Goal: Task Accomplishment & Management: Complete application form

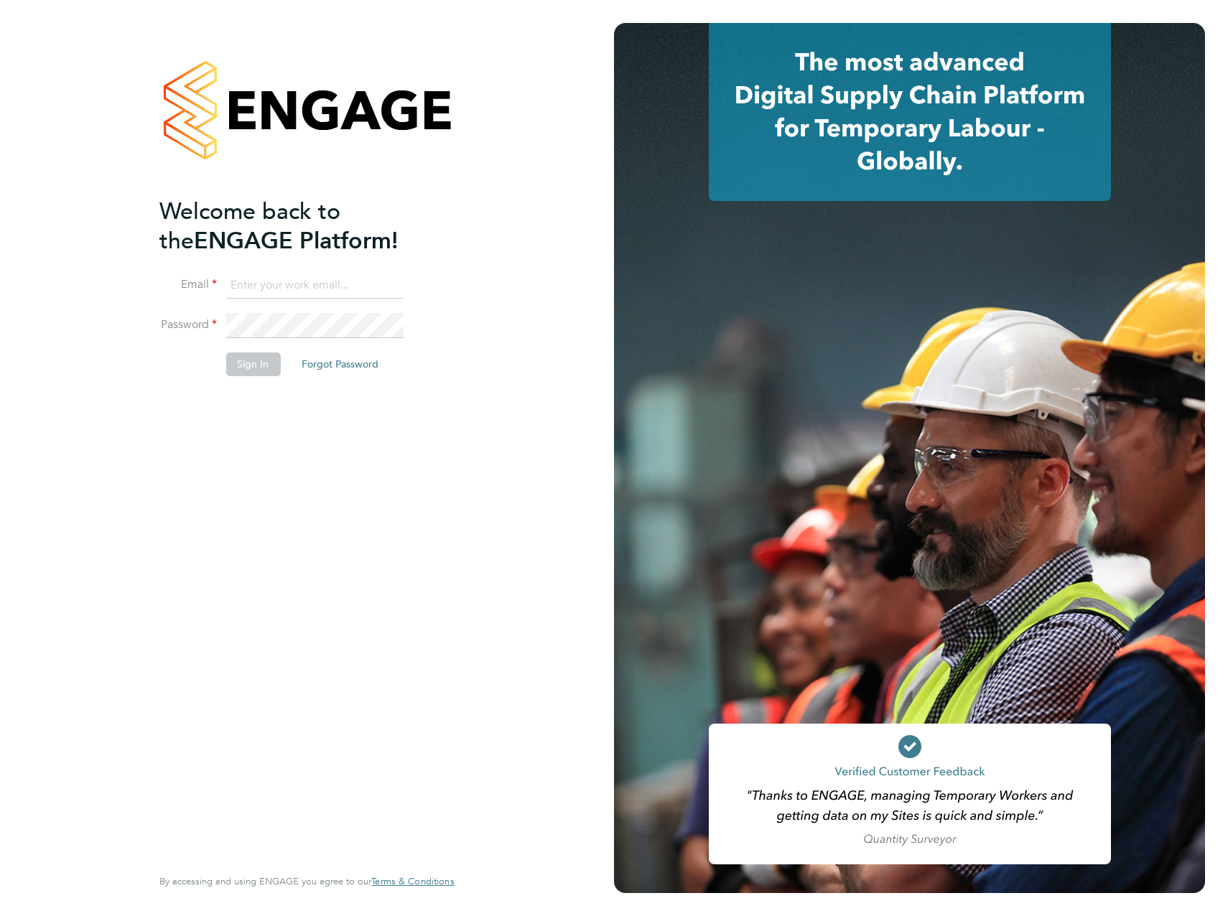
click at [292, 294] on input at bounding box center [313, 286] width 177 height 26
type input "[EMAIL_ADDRESS][PERSON_NAME][DOMAIN_NAME]"
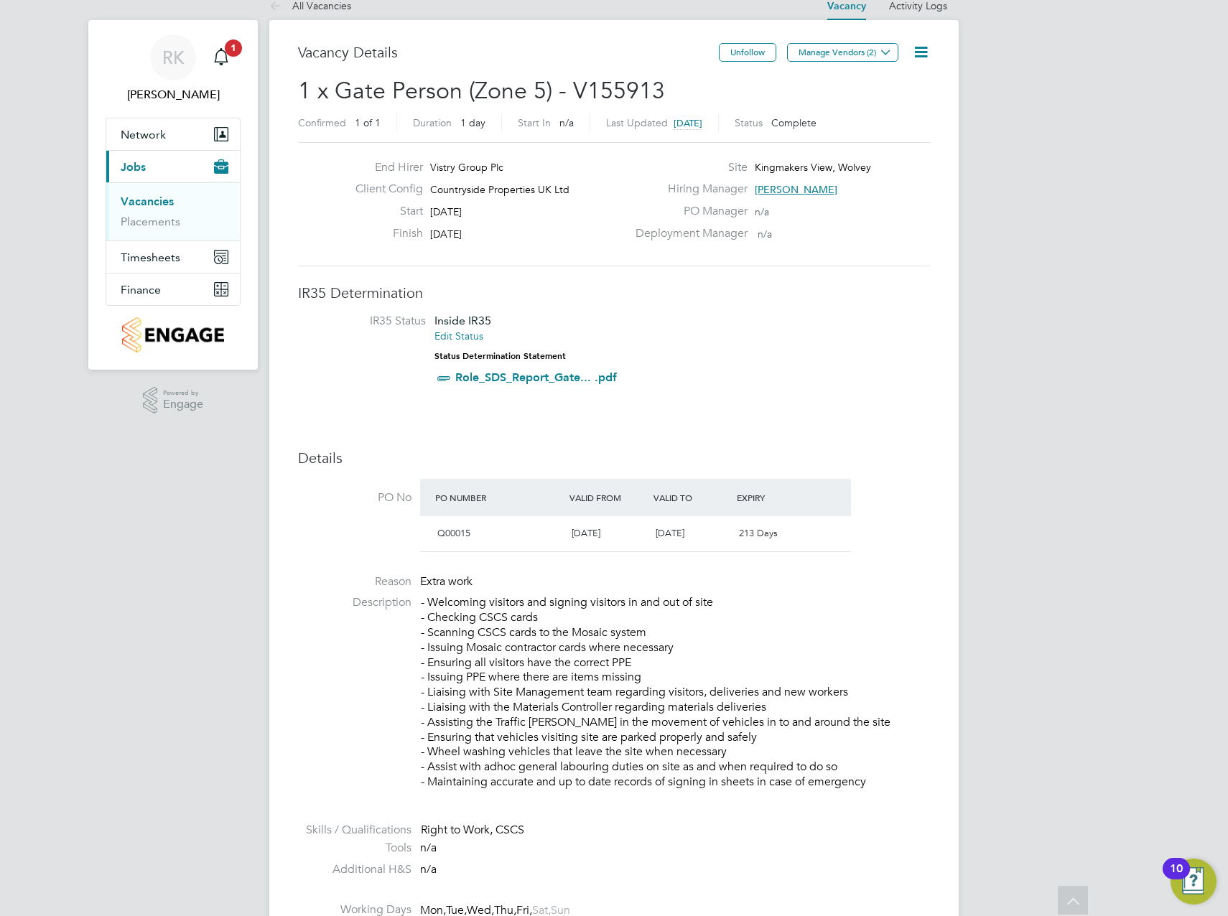
scroll to position [1, 0]
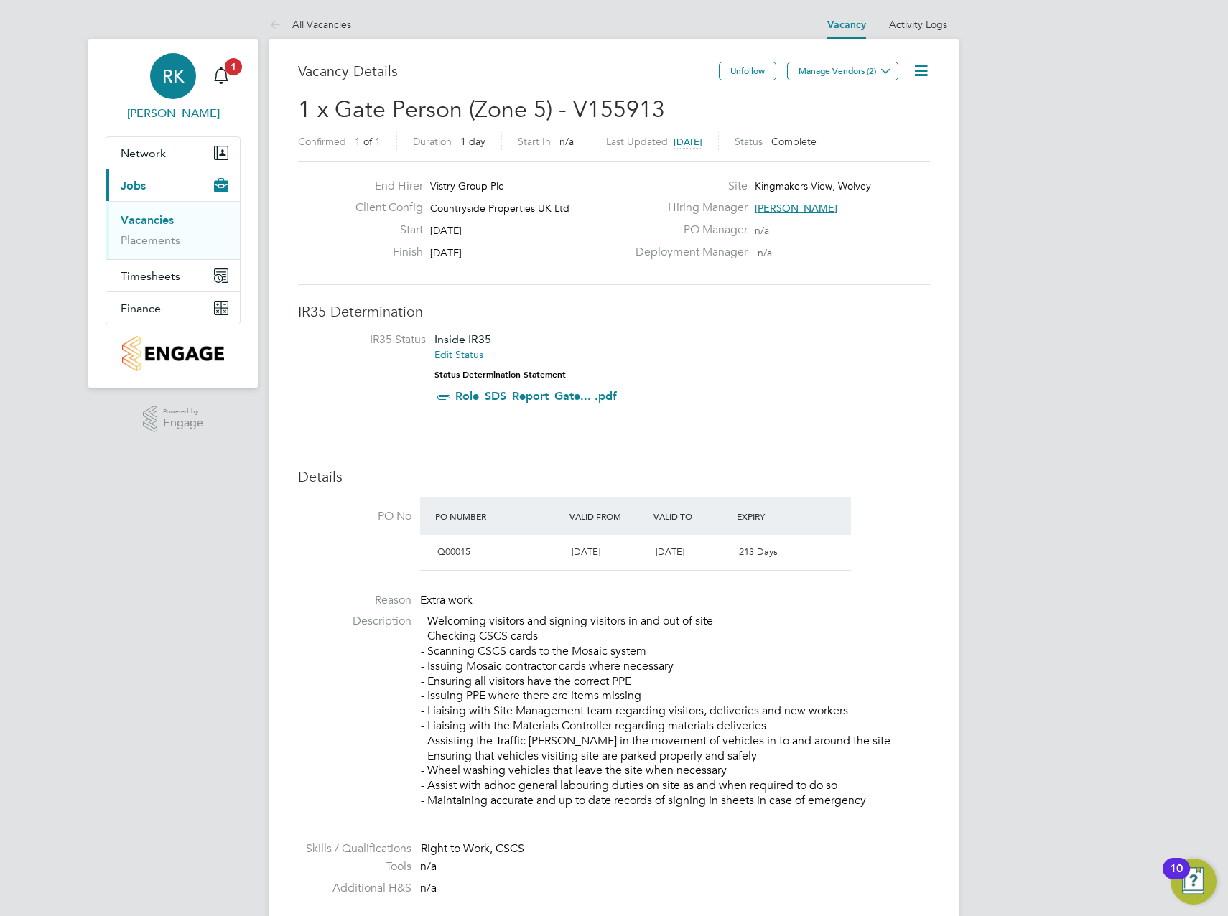
click at [183, 89] on div "RK" at bounding box center [173, 76] width 46 height 46
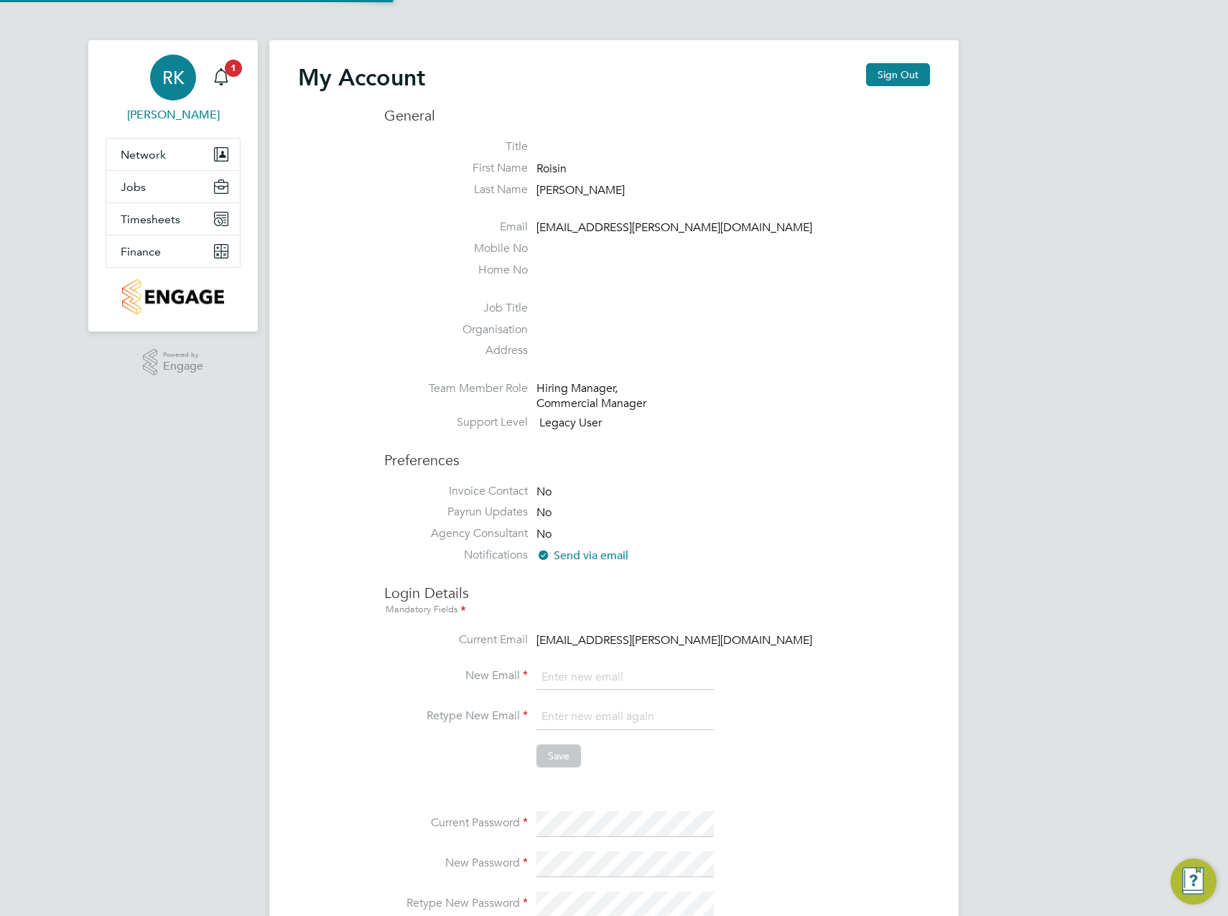
type input "[EMAIL_ADDRESS][PERSON_NAME][DOMAIN_NAME]"
click at [176, 219] on span "Timesheets" at bounding box center [151, 220] width 60 height 14
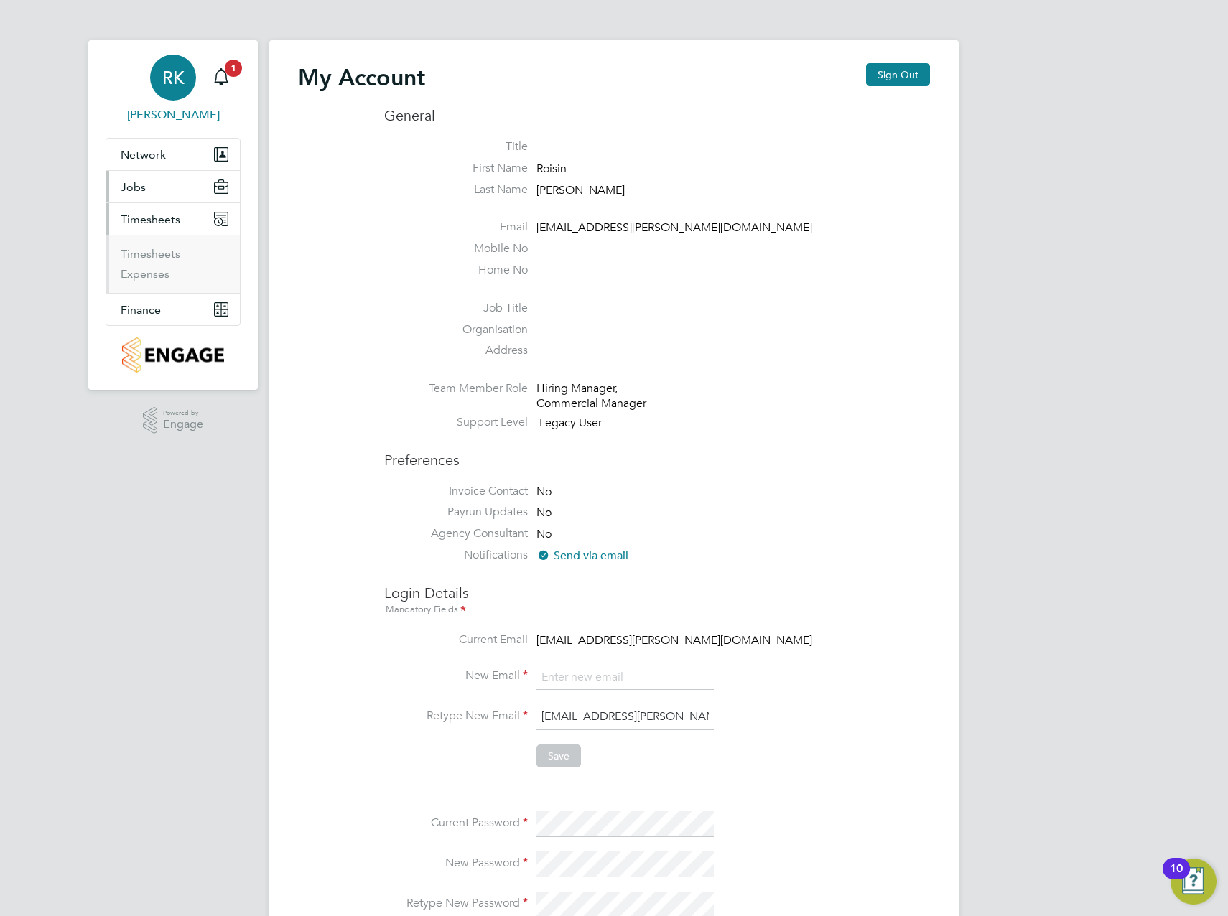
click at [172, 183] on button "Jobs" at bounding box center [173, 187] width 134 height 32
click at [167, 223] on link "Vacancies" at bounding box center [146, 222] width 51 height 14
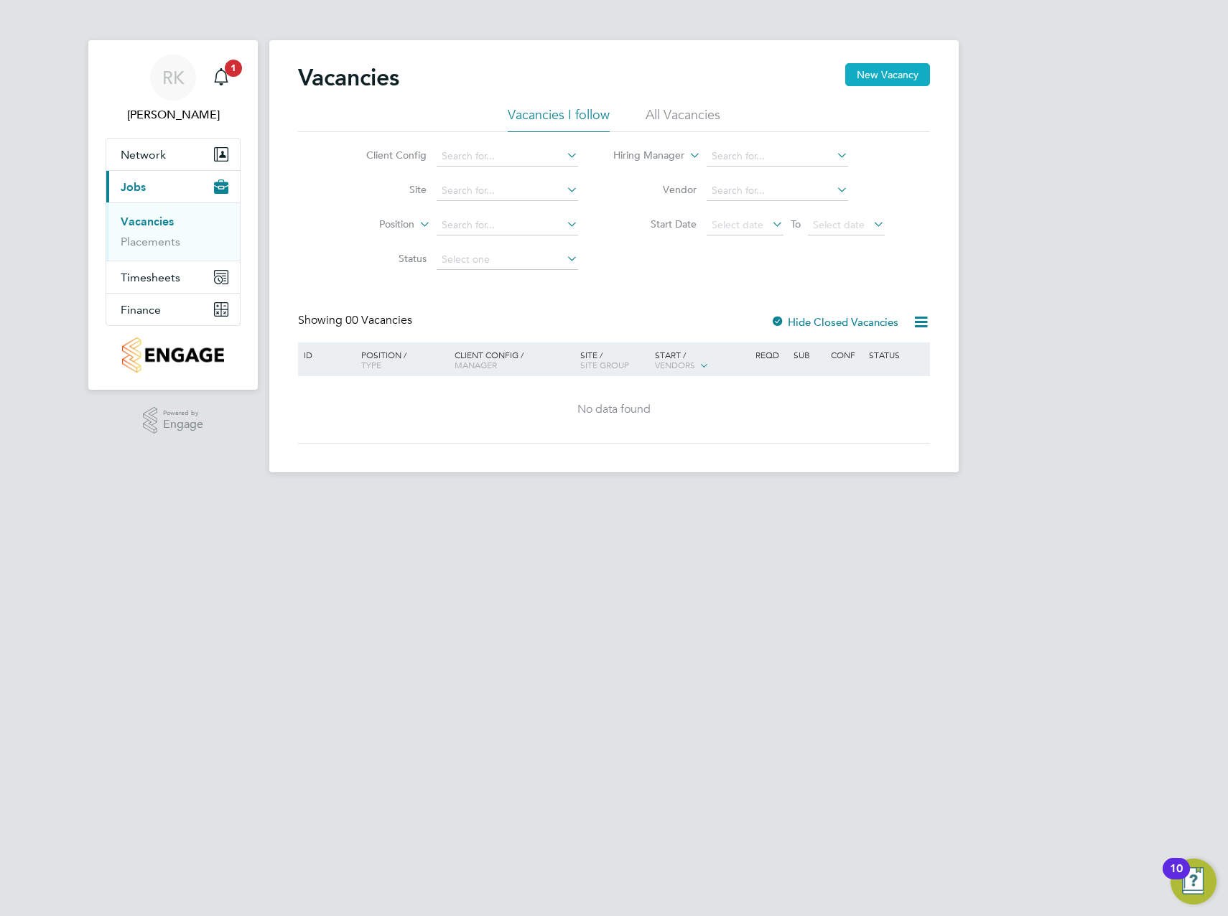
click at [870, 70] on button "New Vacancy" at bounding box center [887, 74] width 85 height 23
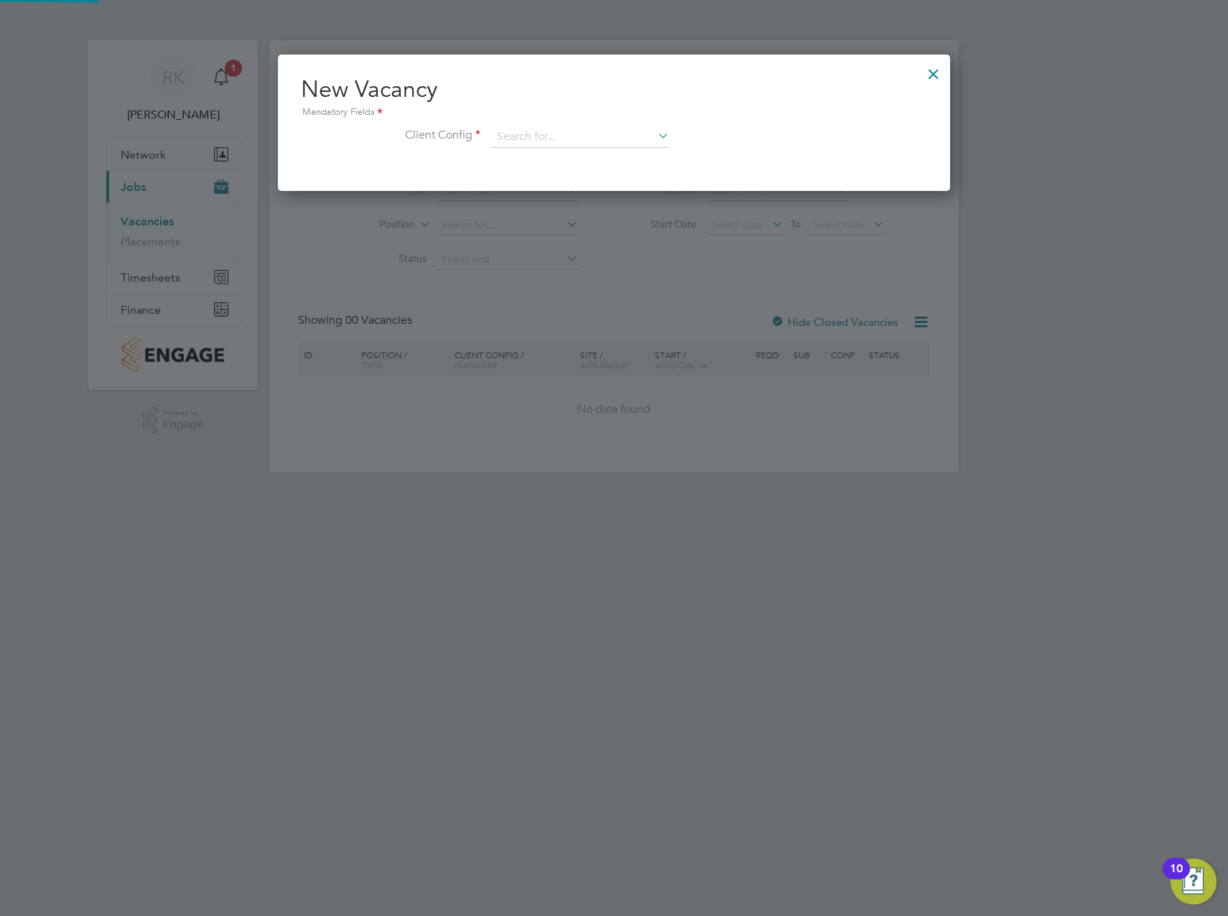
scroll to position [136, 673]
click at [612, 152] on li "Client Config" at bounding box center [614, 144] width 626 height 36
click at [604, 146] on input at bounding box center [580, 137] width 177 height 22
type input "l"
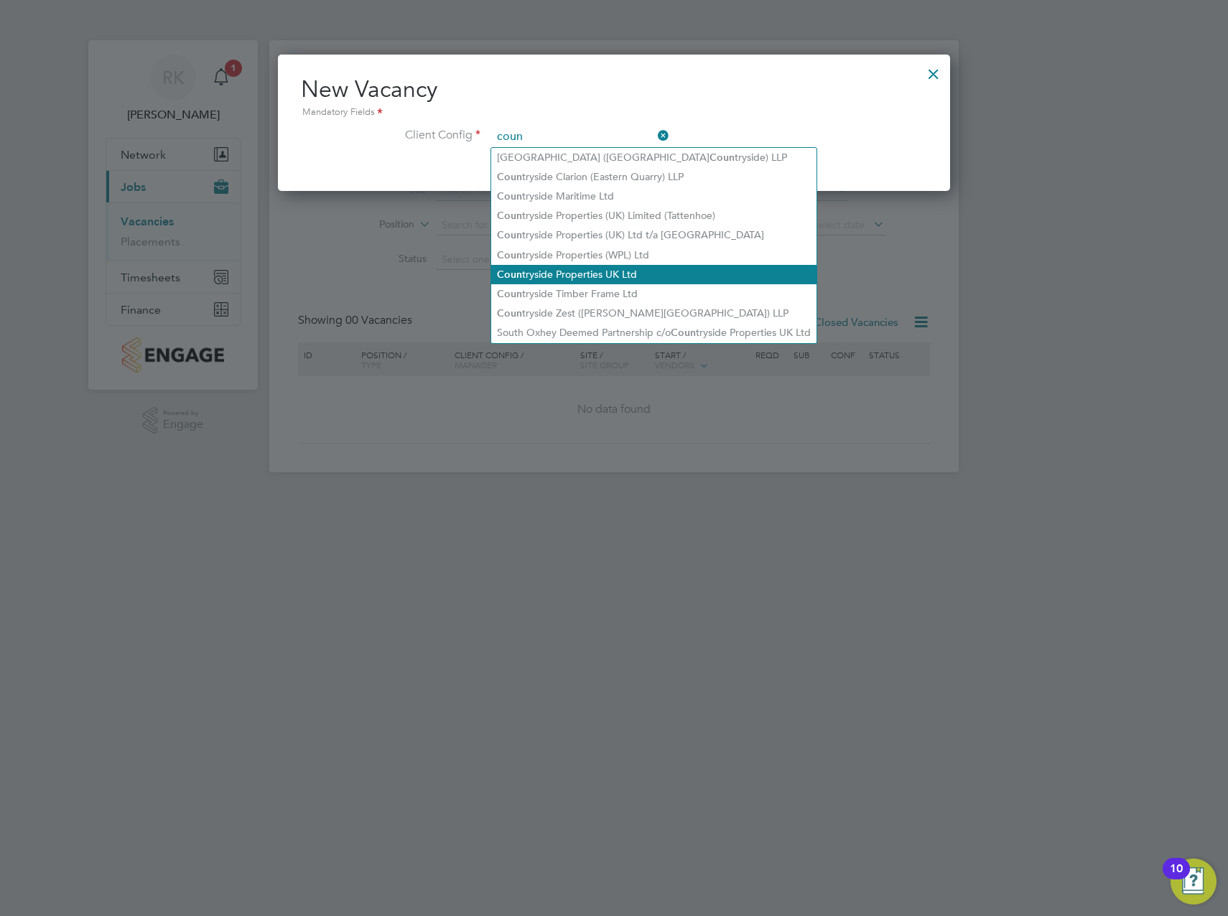
click at [663, 266] on li "Coun tryside Properties UK Ltd" at bounding box center [653, 274] width 325 height 19
type input "Countryside Properties UK Ltd"
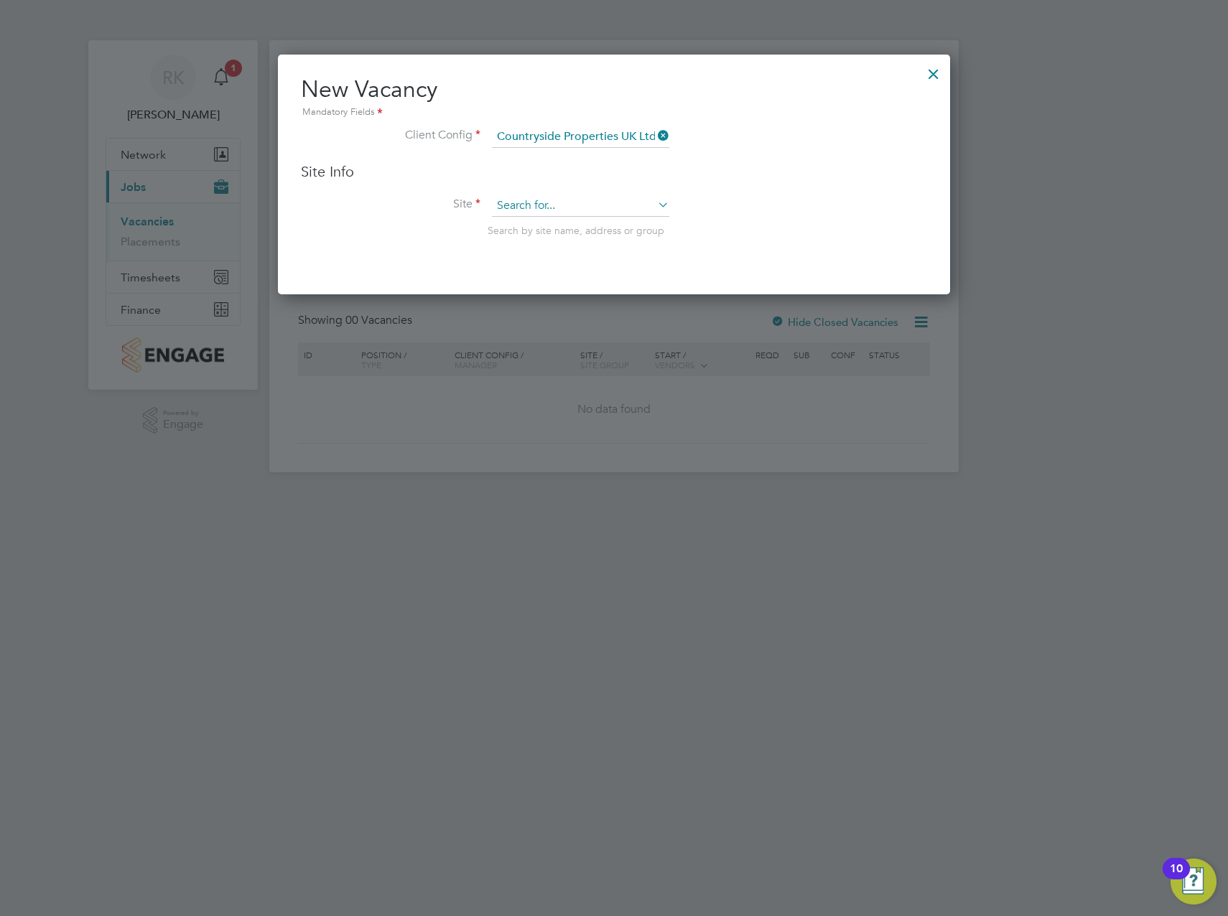
click at [586, 210] on input at bounding box center [580, 206] width 177 height 22
type input "l"
click at [655, 137] on icon at bounding box center [655, 136] width 0 height 20
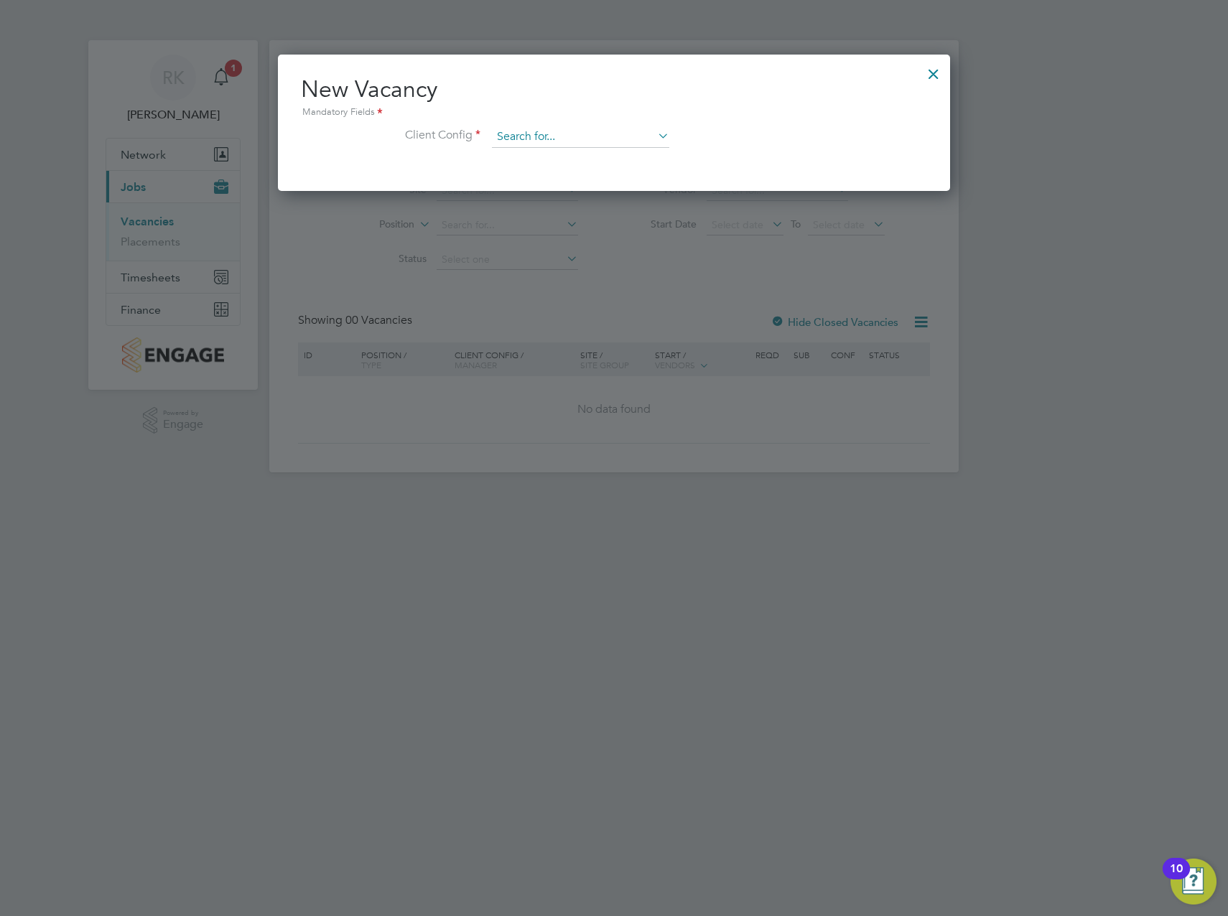
click at [603, 140] on input at bounding box center [580, 137] width 177 height 22
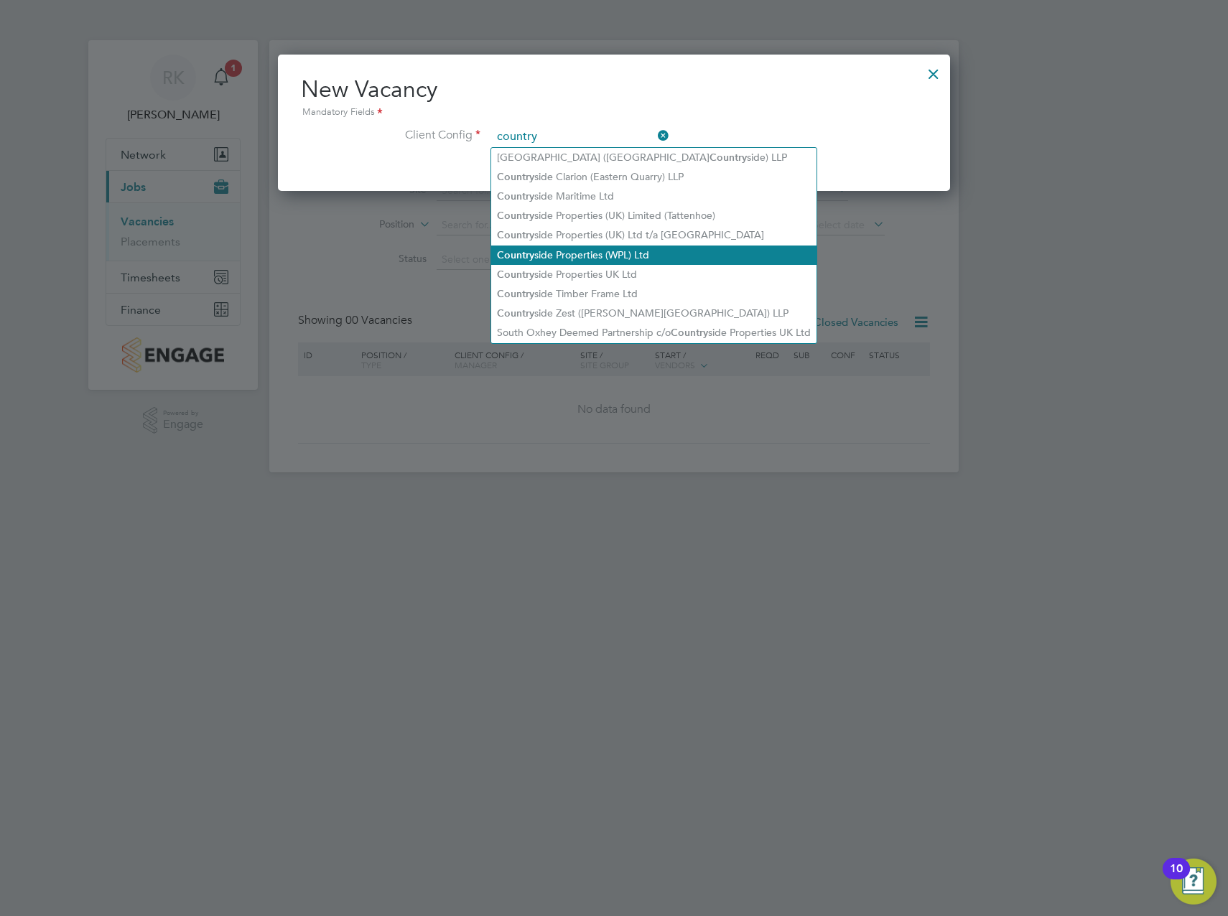
type input "country"
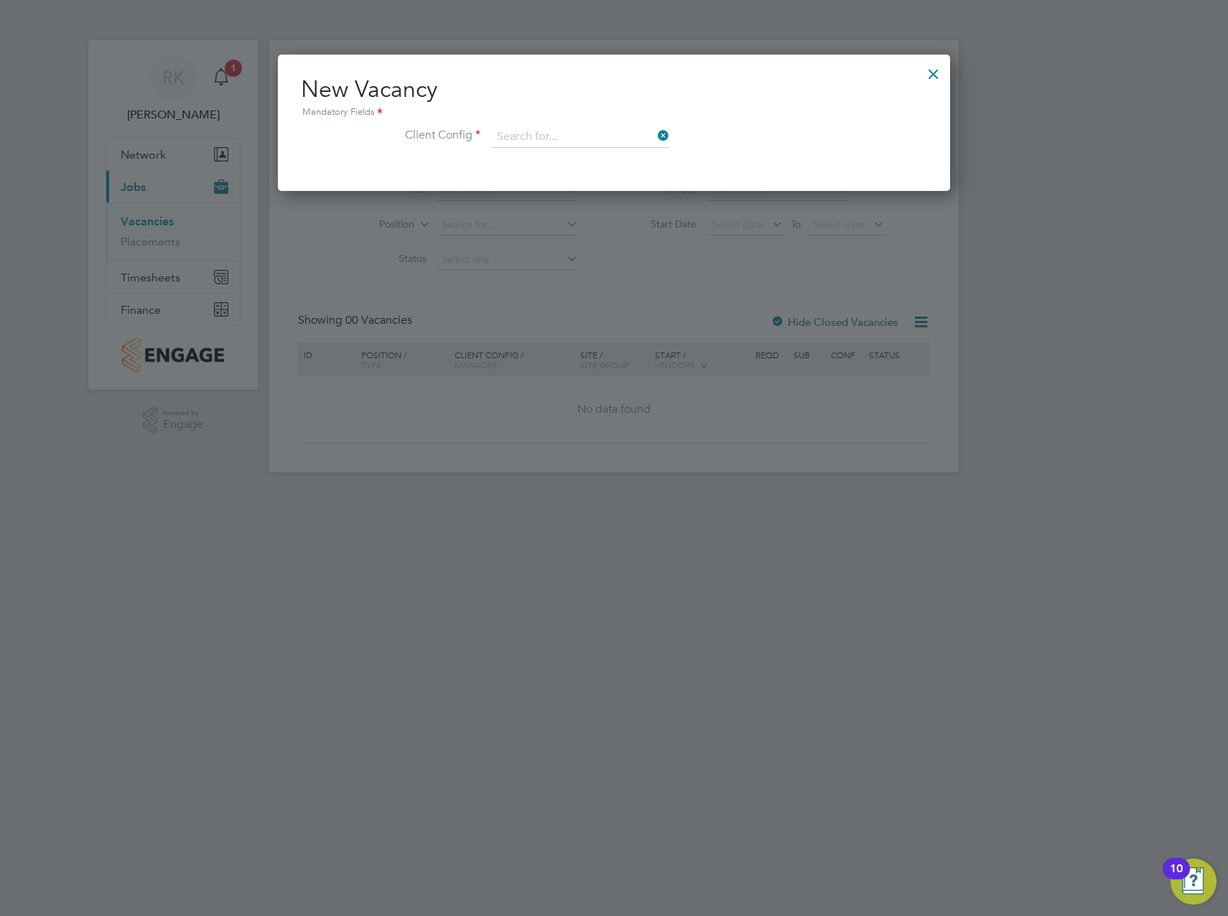
click at [682, 255] on div "Vacancies New Vacancy Vacancies I follow All Vacancies Client Config Site Posit…" at bounding box center [613, 256] width 689 height 432
click at [588, 141] on input at bounding box center [580, 137] width 177 height 22
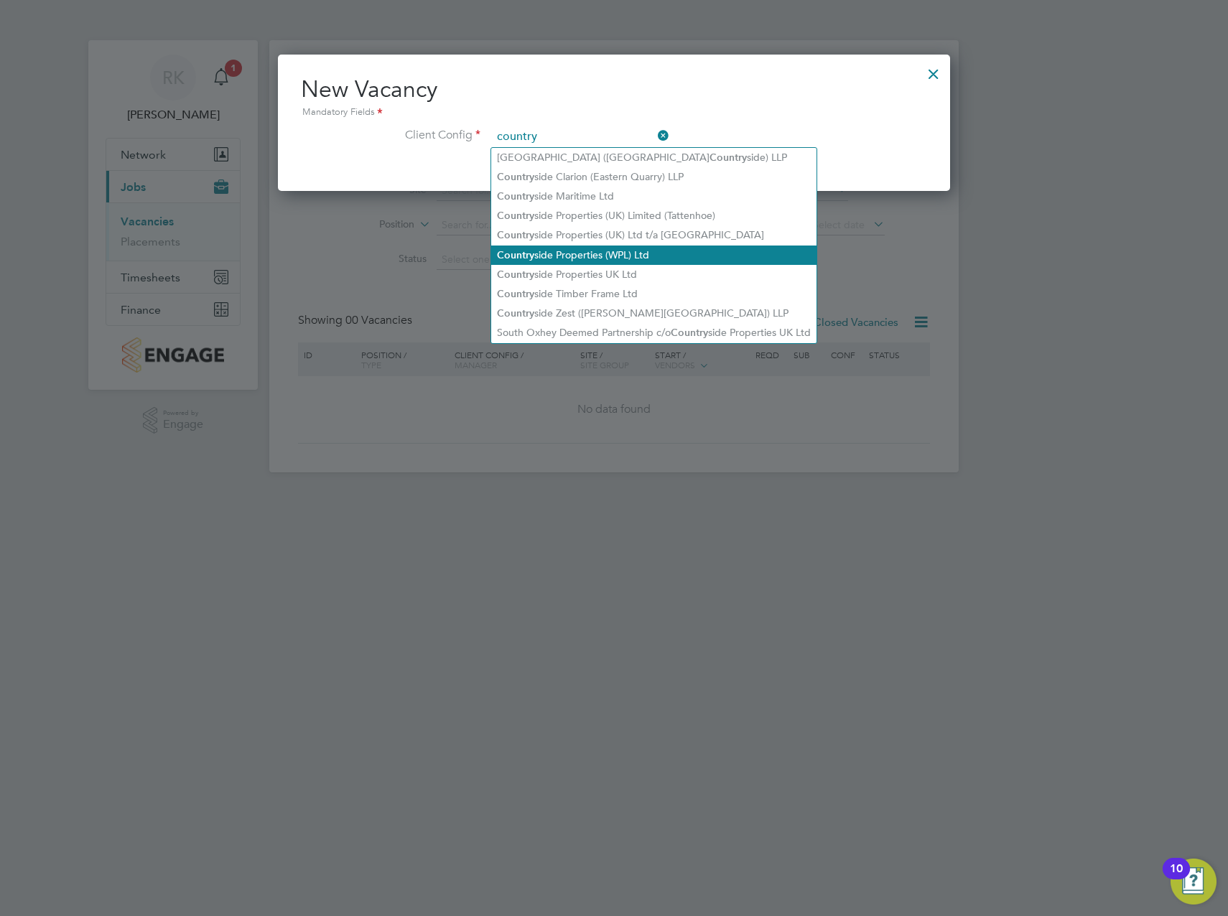
click at [604, 253] on li "Country side Properties (WPL) Ltd" at bounding box center [653, 255] width 325 height 19
type input "Countryside Properties (WPL) Ltd"
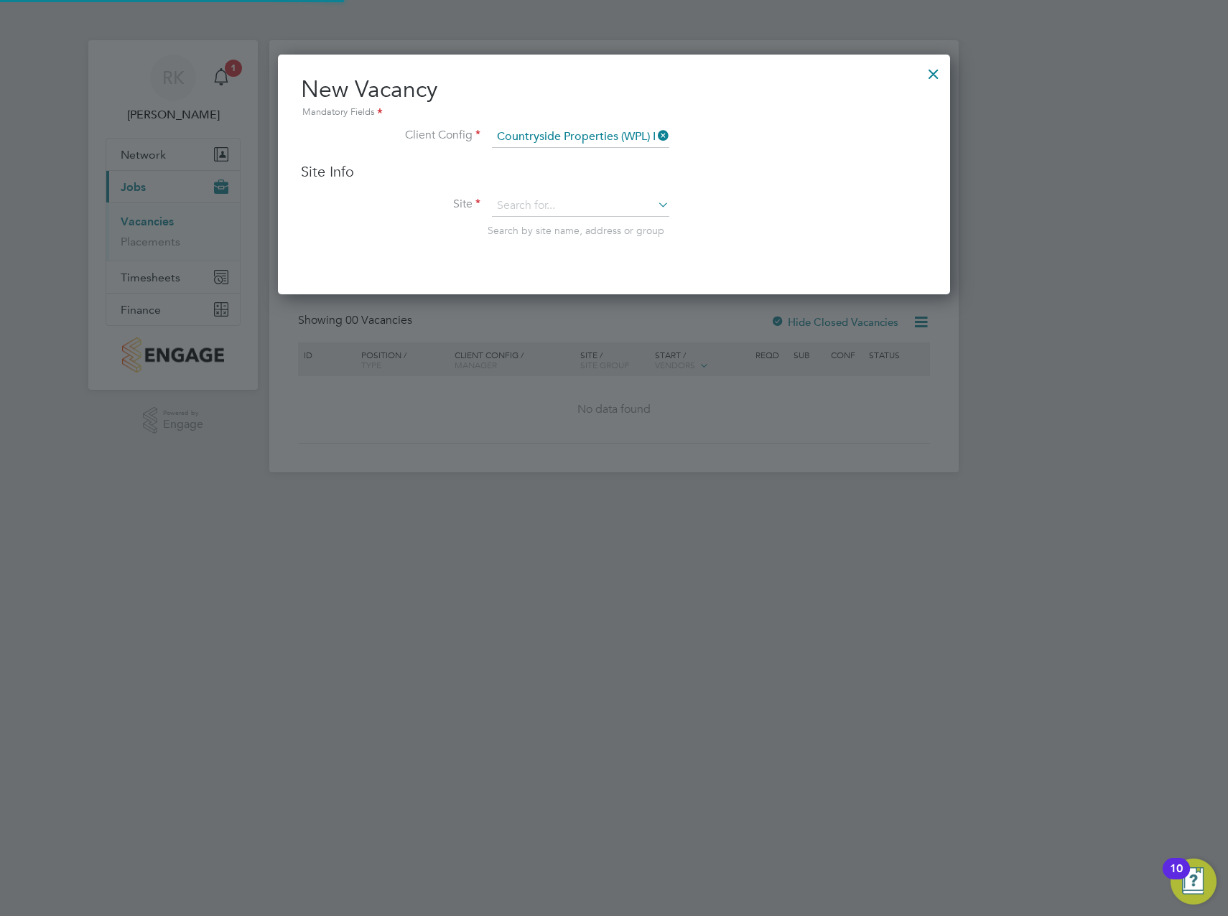
scroll to position [241, 673]
click at [559, 208] on input at bounding box center [580, 206] width 177 height 22
type input "long"
click at [655, 139] on icon at bounding box center [655, 136] width 0 height 20
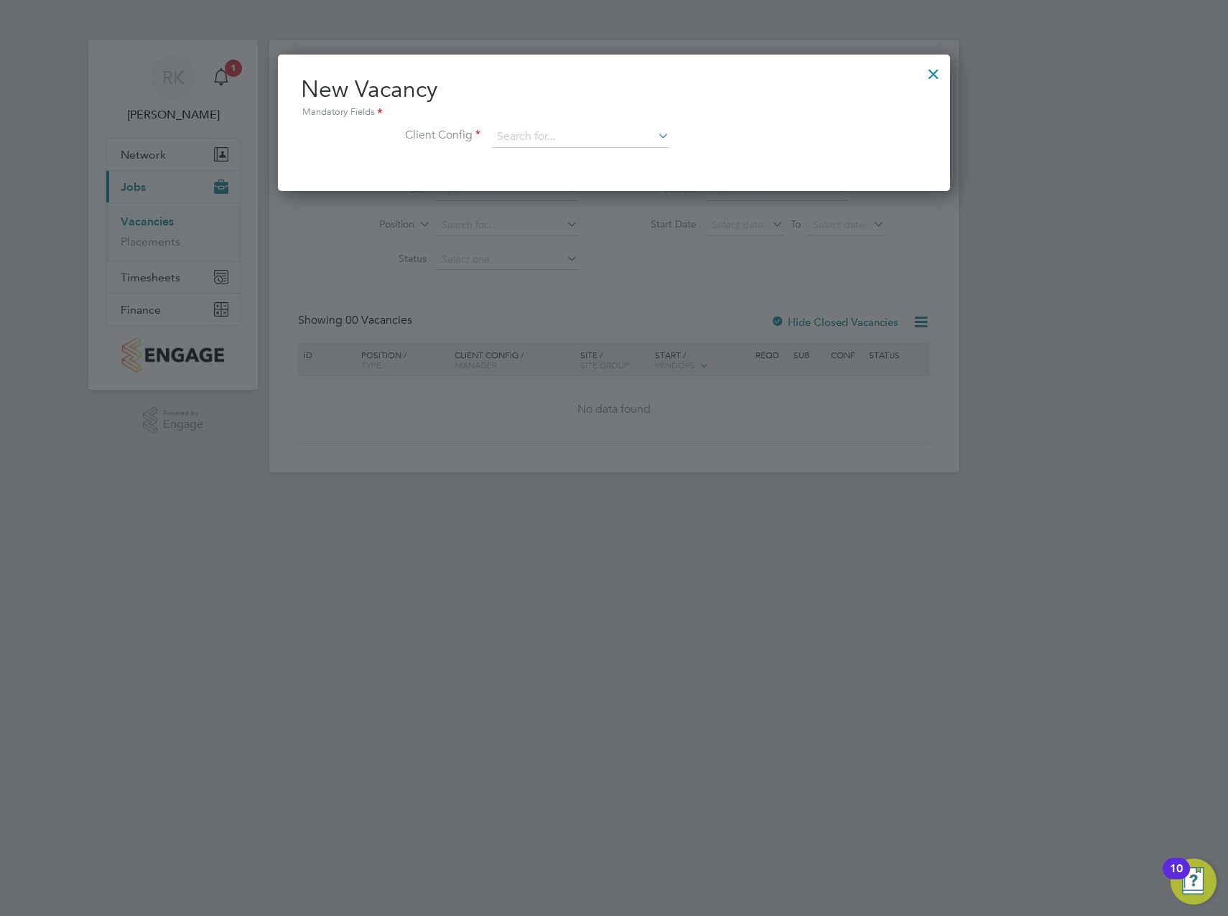
scroll to position [136, 673]
click at [563, 130] on input at bounding box center [580, 137] width 177 height 22
click at [668, 251] on li "Countryside Properties (UK) Limited (Tattenhoe)" at bounding box center [675, 255] width 368 height 19
type input "Countryside Properties (UK) Limited (Tattenhoe)"
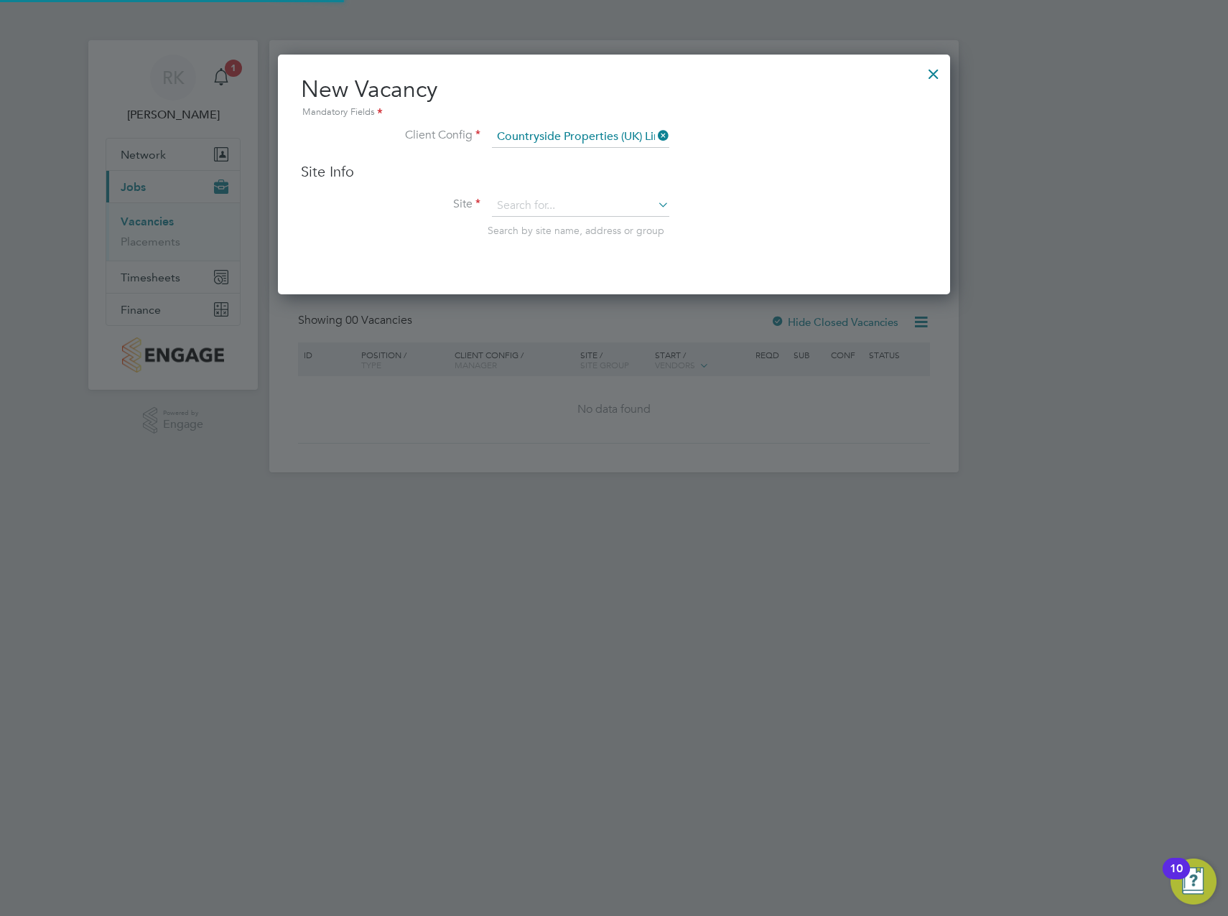
click at [552, 190] on div "Site Info Site Search by site name, address or group" at bounding box center [614, 213] width 626 height 103
click at [546, 197] on input at bounding box center [580, 206] width 177 height 22
type input "long"
click at [655, 202] on icon at bounding box center [655, 205] width 0 height 20
click at [655, 134] on icon at bounding box center [655, 136] width 0 height 20
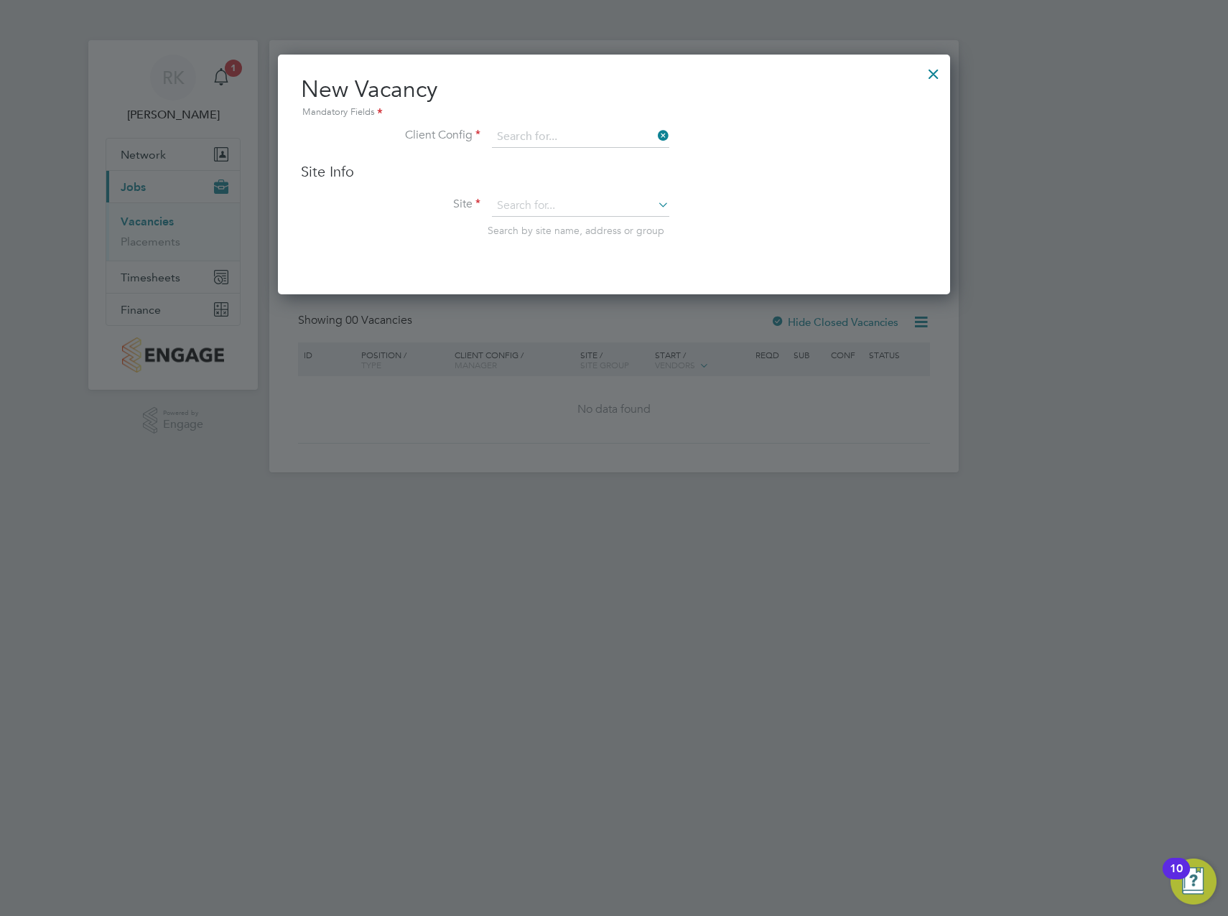
scroll to position [136, 673]
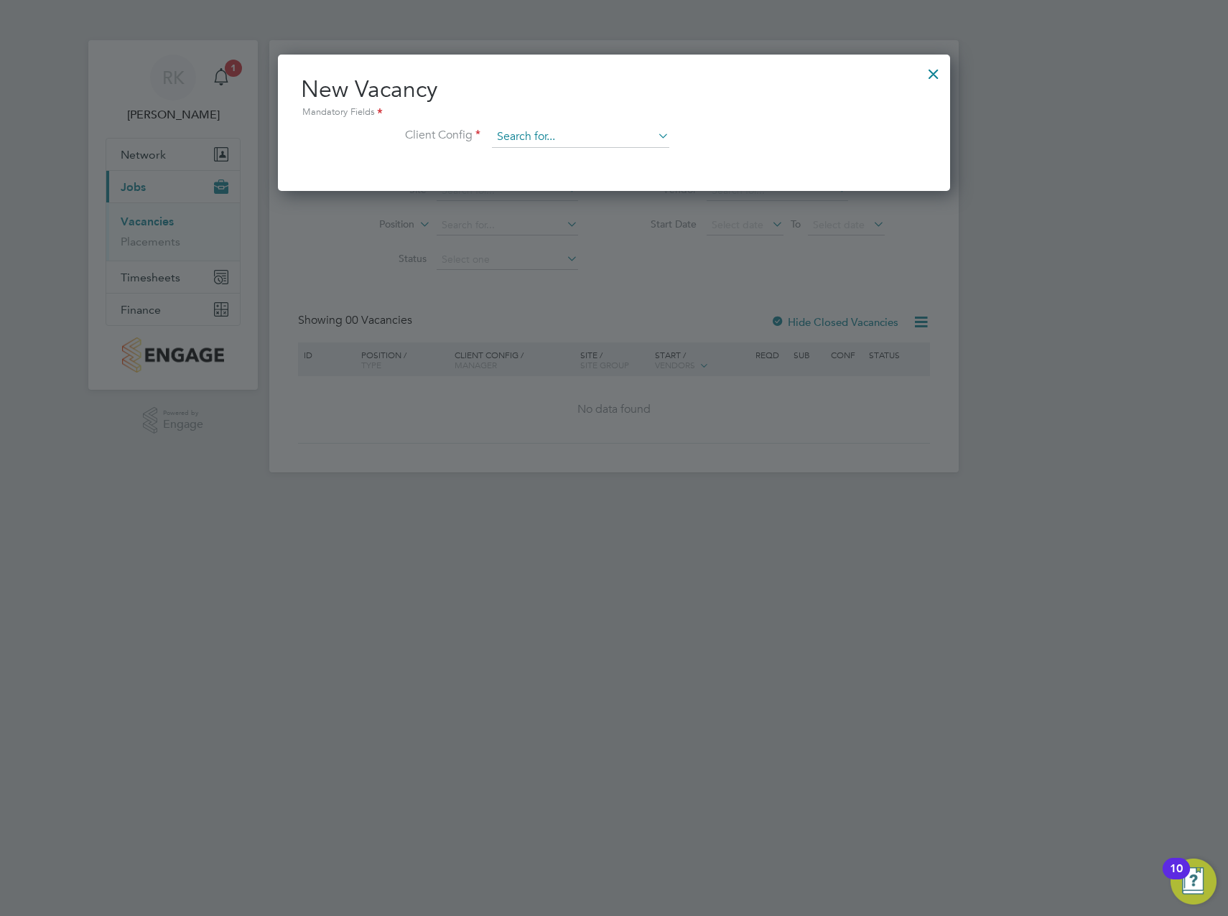
click at [568, 138] on input at bounding box center [580, 137] width 177 height 22
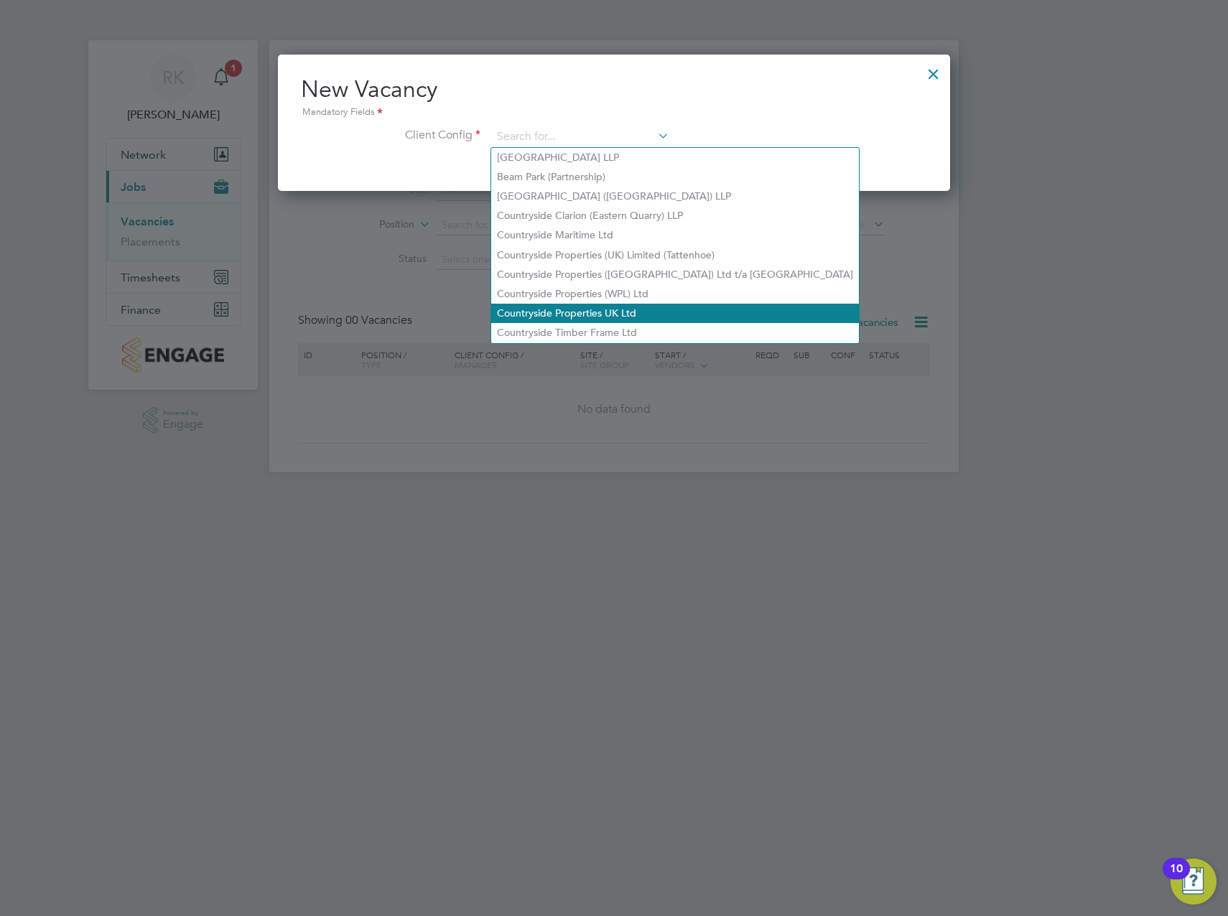
click at [615, 305] on li "Countryside Properties UK Ltd" at bounding box center [675, 313] width 368 height 19
type input "Countryside Properties UK Ltd"
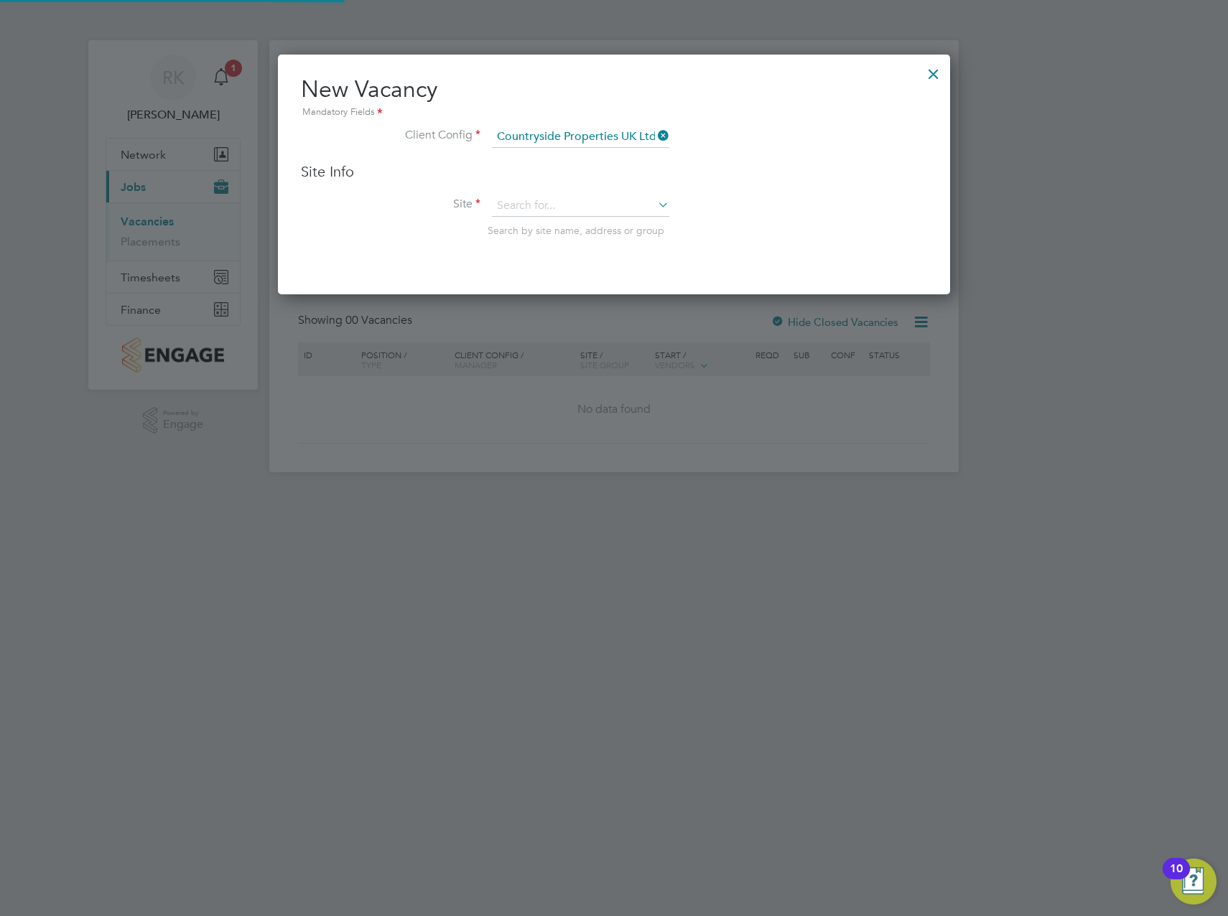
scroll to position [241, 673]
click at [546, 200] on input at bounding box center [580, 206] width 177 height 22
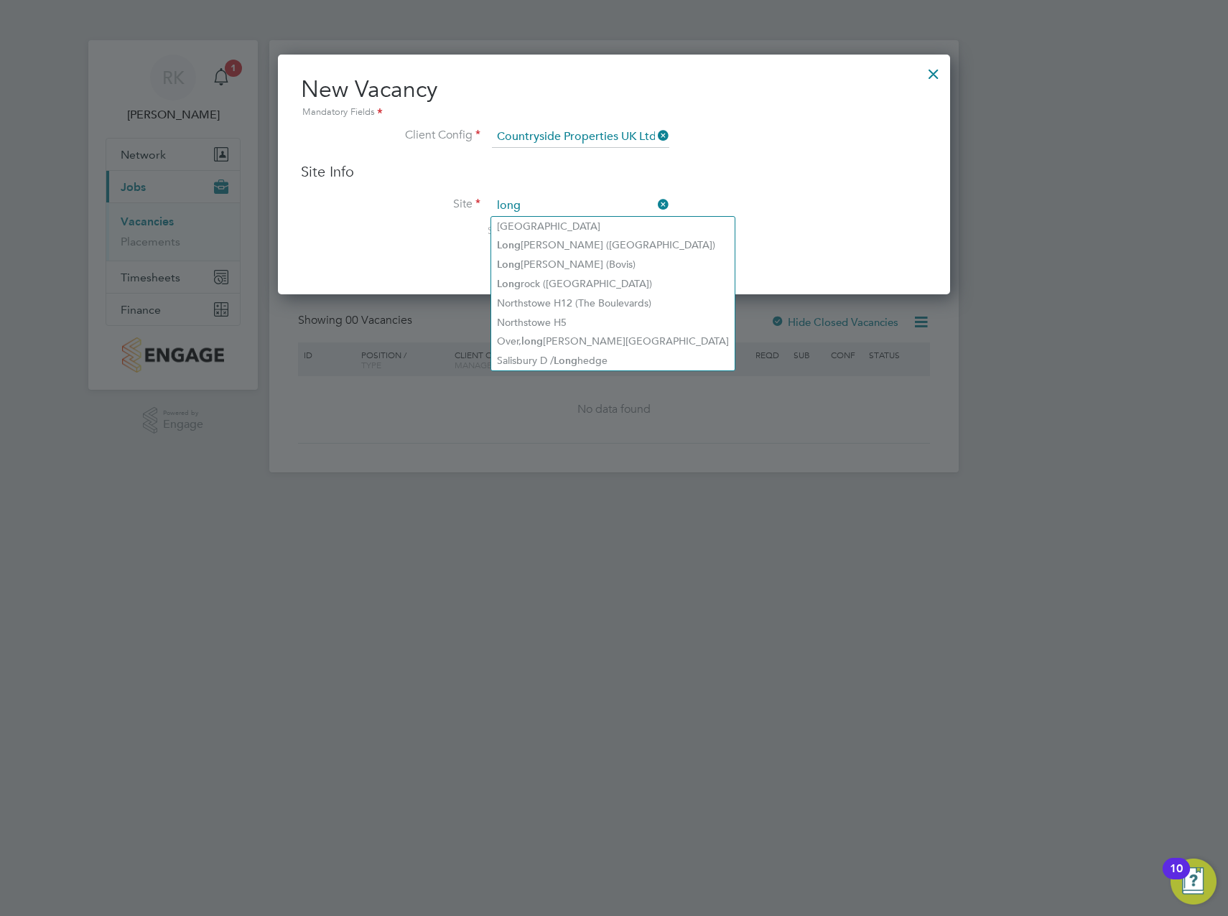
type input "long"
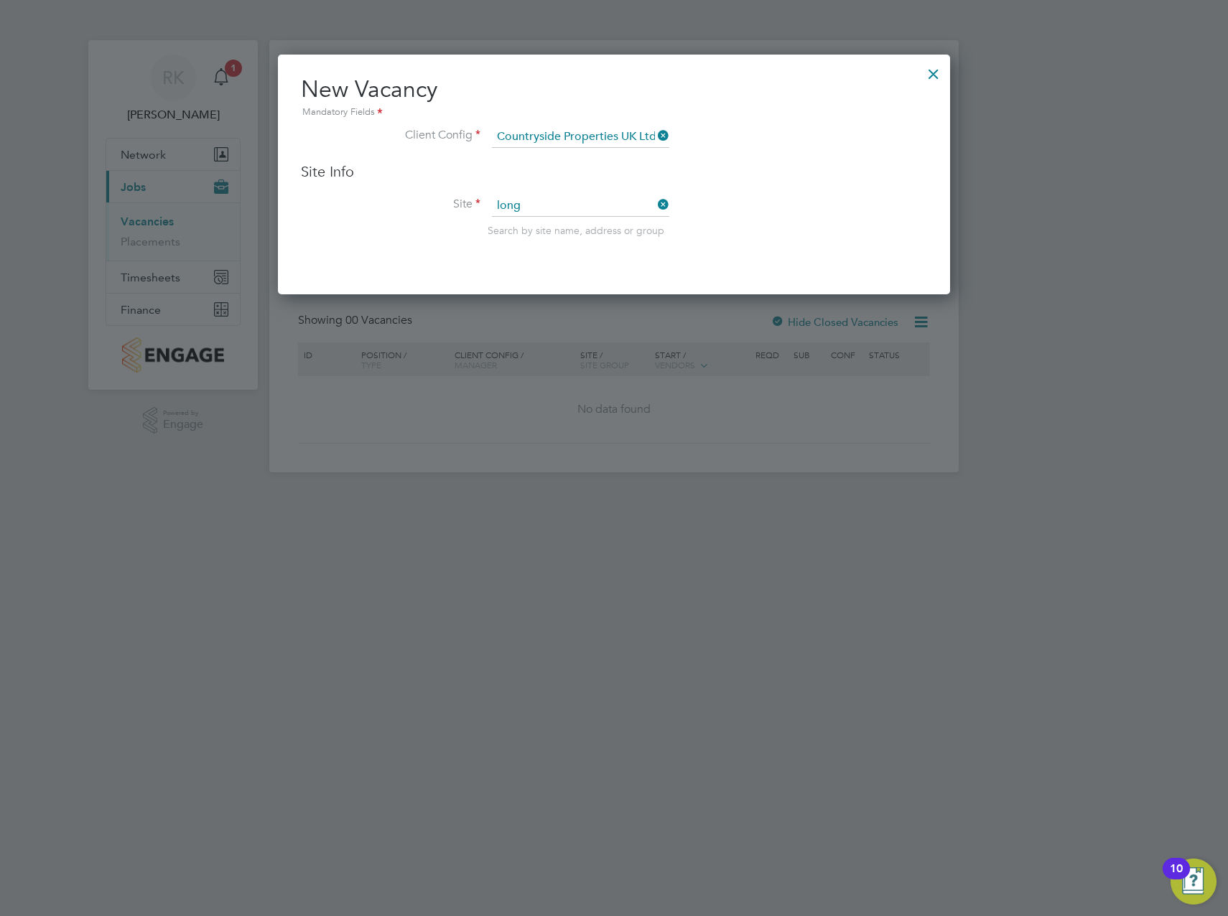
click at [732, 238] on li "Site long Search by site name, address or group" at bounding box center [614, 230] width 626 height 70
click at [927, 72] on div at bounding box center [934, 70] width 26 height 26
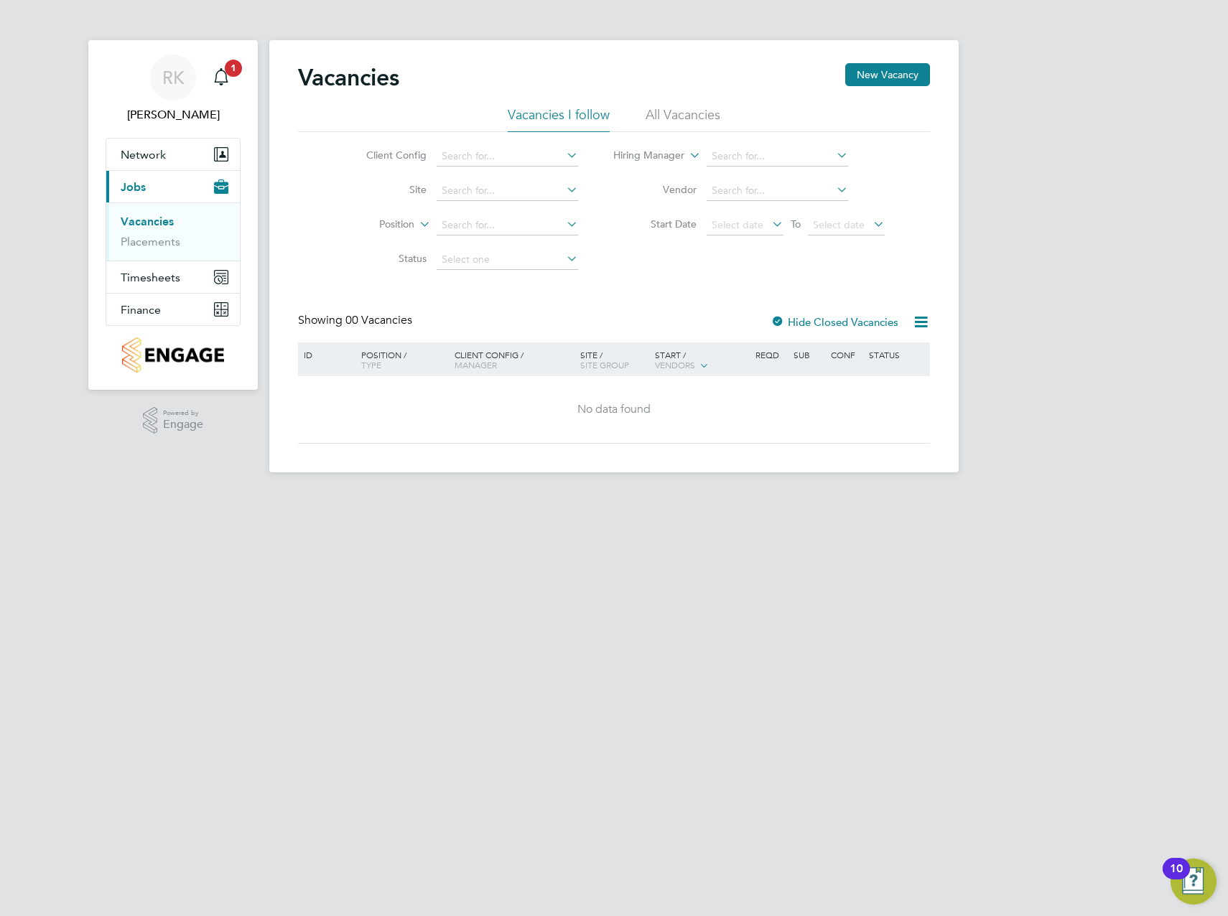
click at [671, 129] on li "All Vacancies" at bounding box center [683, 119] width 75 height 26
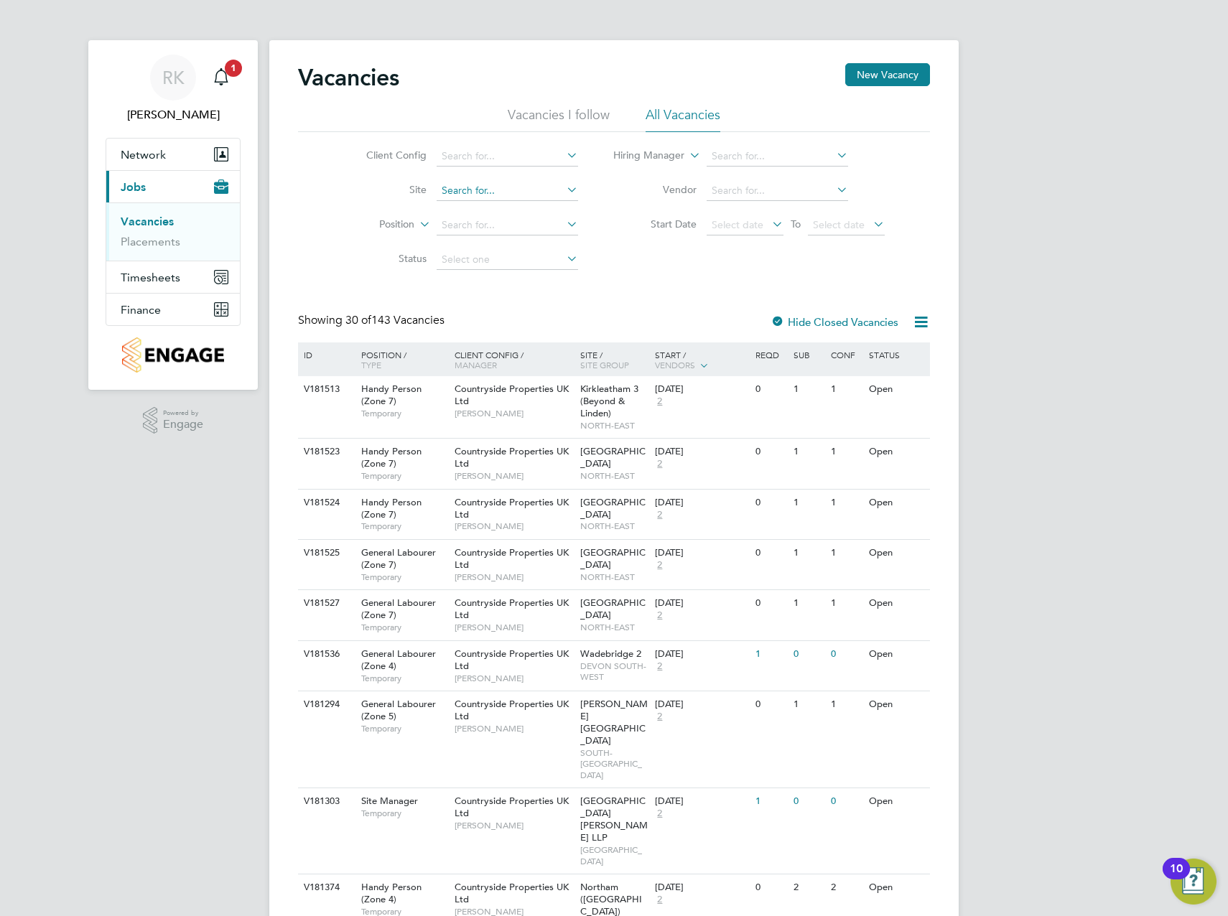
click at [523, 198] on input at bounding box center [507, 191] width 141 height 20
type input "longbridge"
click at [639, 276] on div "Client Config Site Position Status Hiring Manager Vendor Start Date Select date…" at bounding box center [614, 204] width 632 height 145
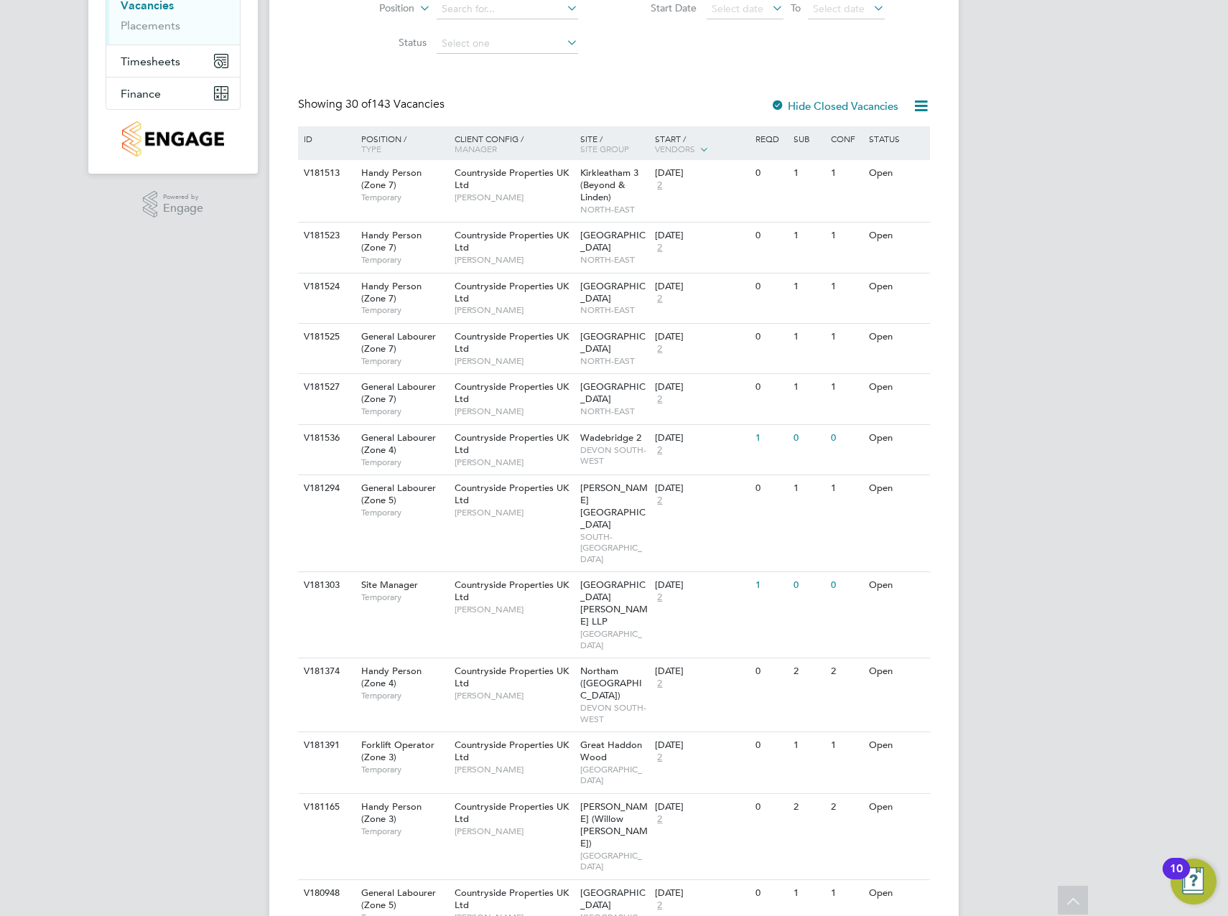
scroll to position [0, 0]
